Goal: Feedback & Contribution: Leave review/rating

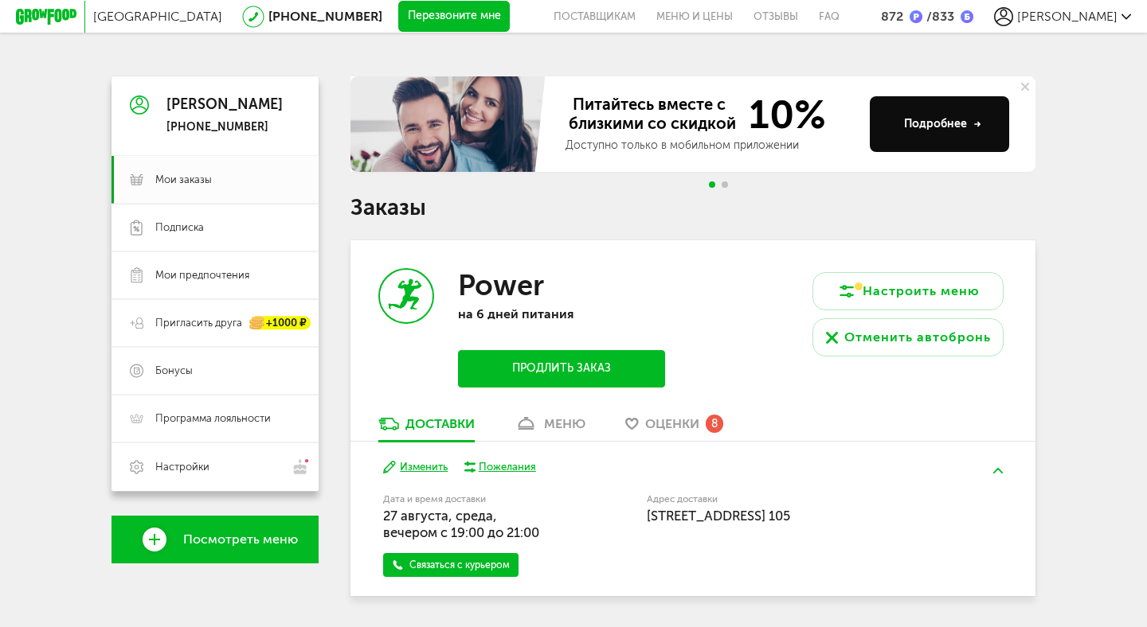
click at [682, 436] on link "Оценки 8" at bounding box center [674, 428] width 114 height 25
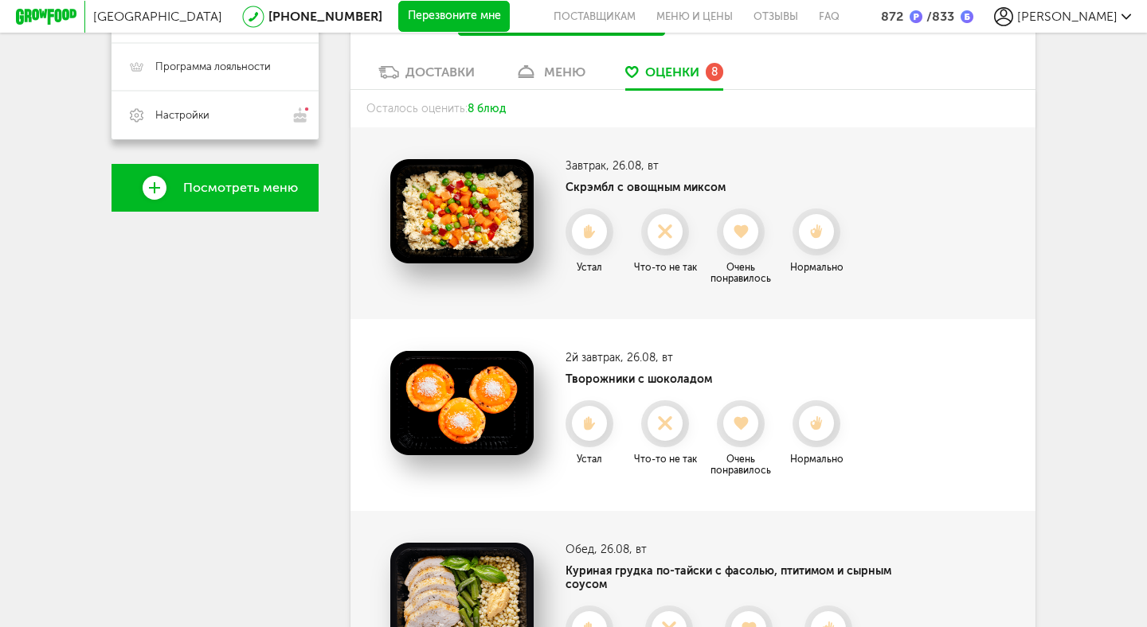
scroll to position [357, 0]
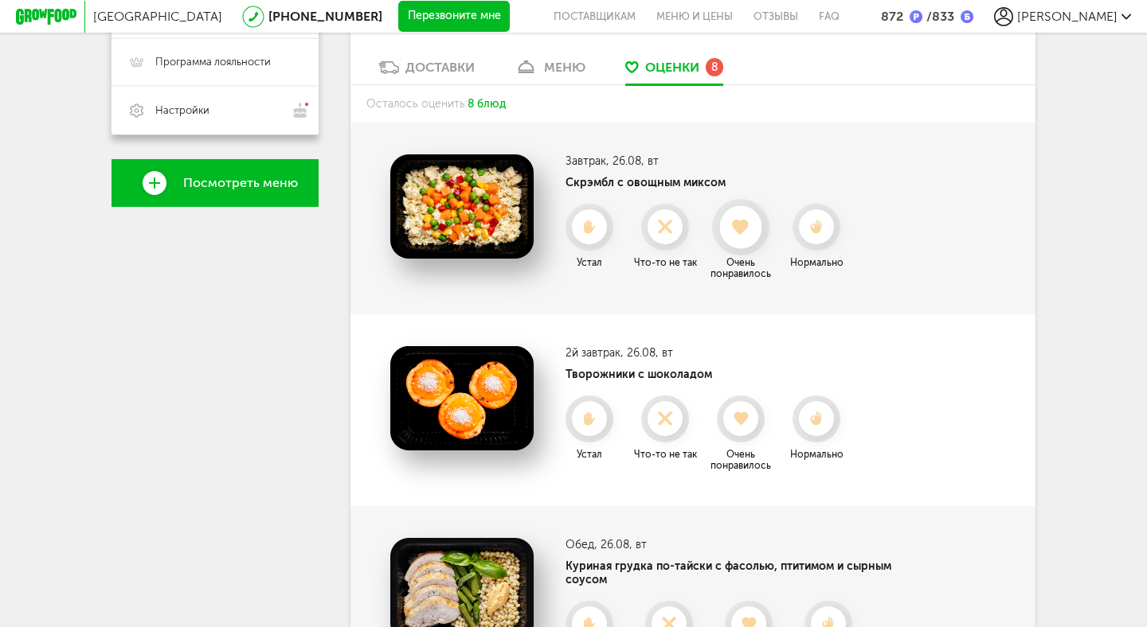
click at [743, 235] on icon at bounding box center [740, 228] width 42 height 18
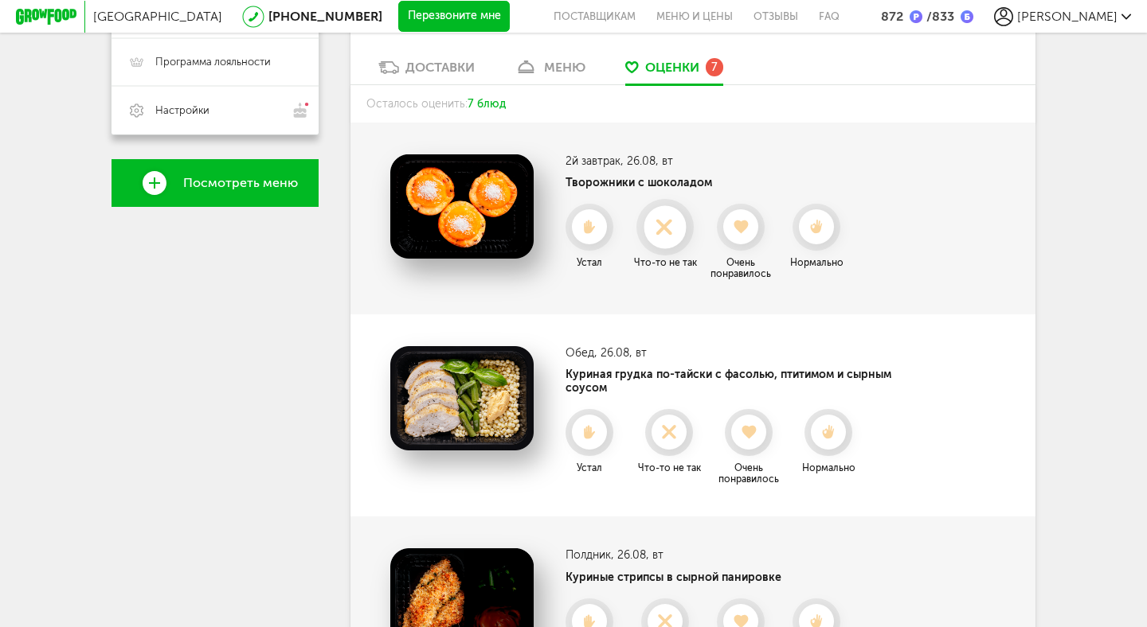
click at [674, 235] on icon at bounding box center [664, 228] width 42 height 18
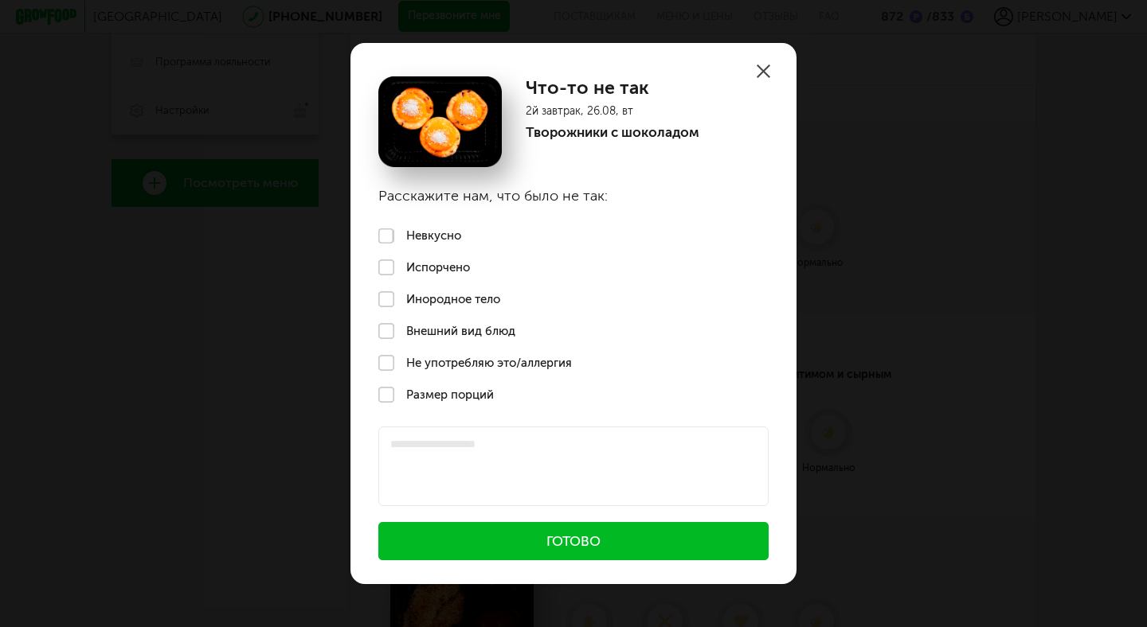
click at [450, 231] on label "Невкусно" at bounding box center [573, 237] width 446 height 32
click at [478, 530] on button "Готово" at bounding box center [573, 541] width 390 height 38
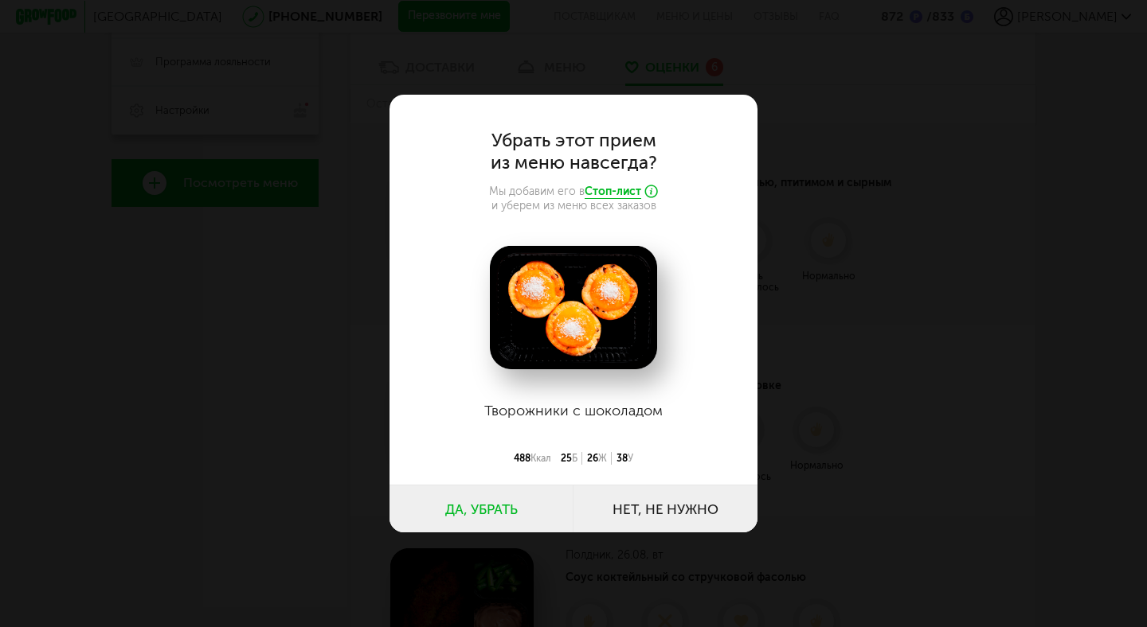
click at [499, 507] on button "Да, убрать" at bounding box center [481, 509] width 184 height 48
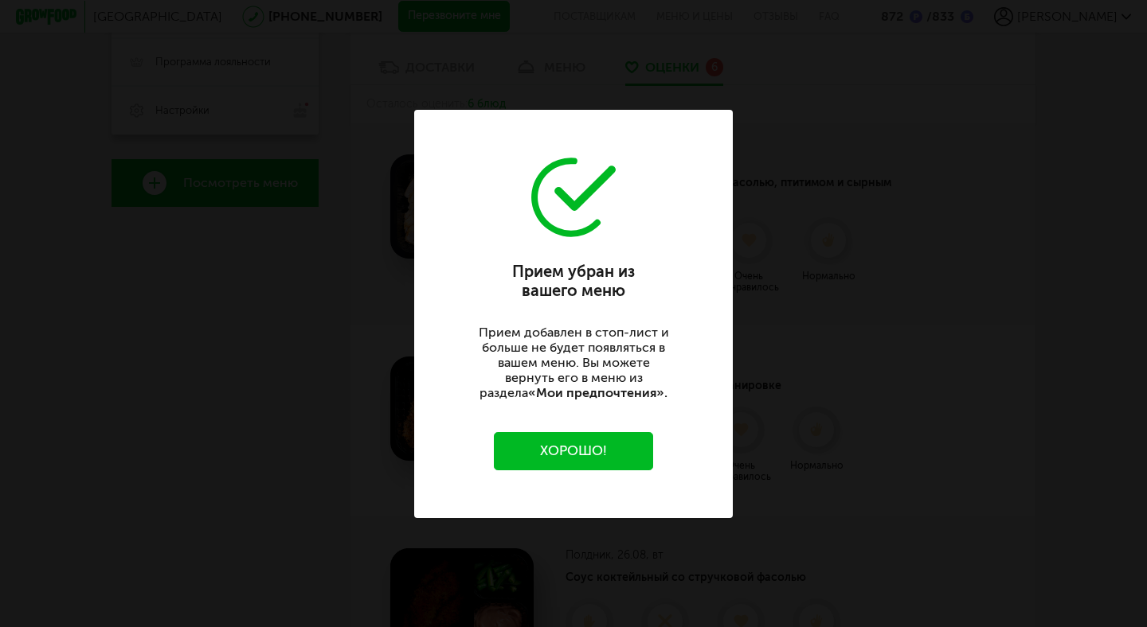
click at [570, 462] on button "Хорошо!" at bounding box center [573, 451] width 159 height 38
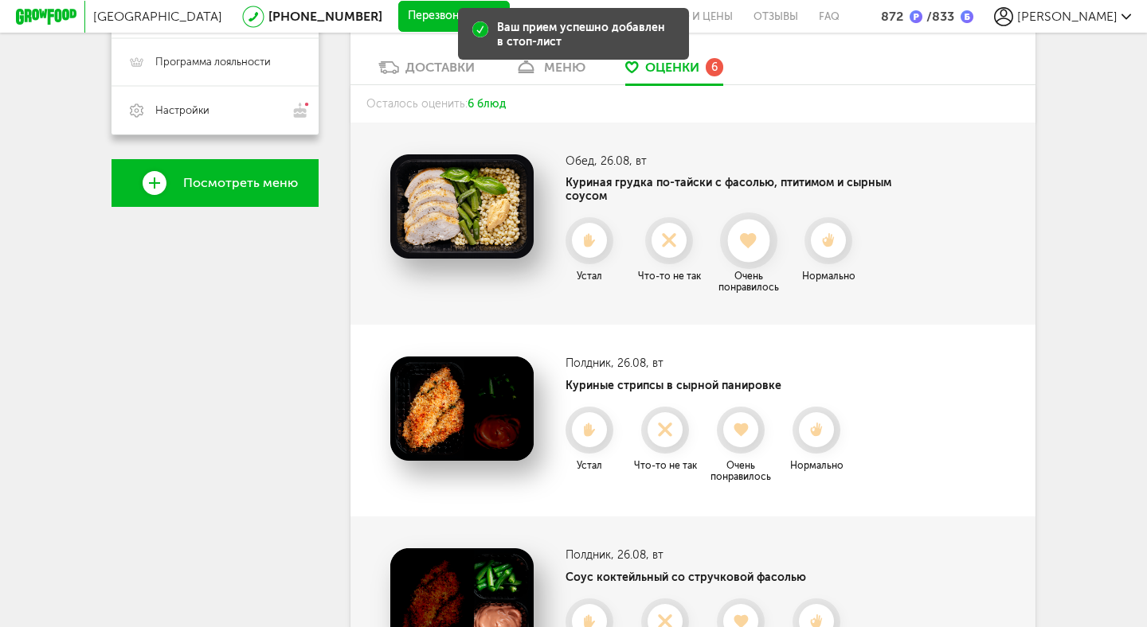
click at [755, 237] on use at bounding box center [750, 241] width 18 height 16
